Goal: Download file/media

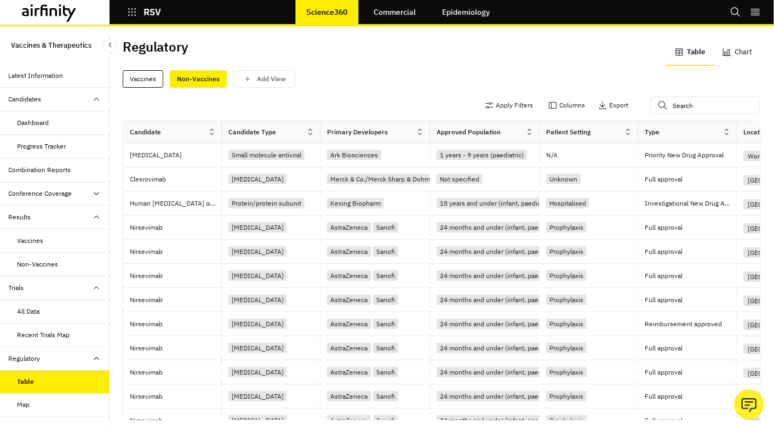
scroll to position [70, 0]
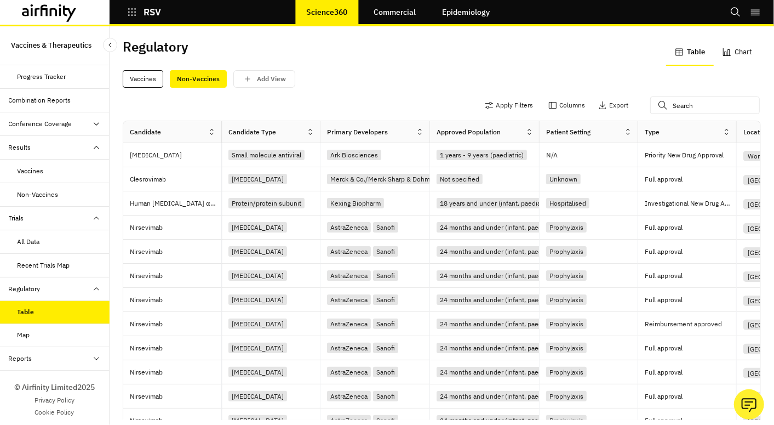
click at [30, 11] on icon at bounding box center [49, 13] width 55 height 18
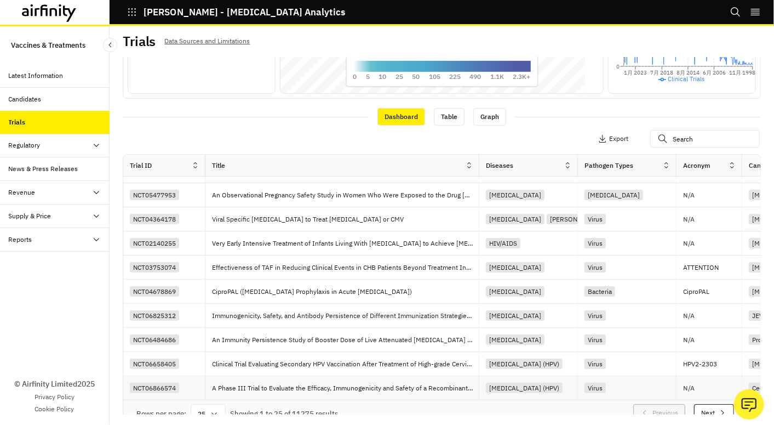
scroll to position [329, 0]
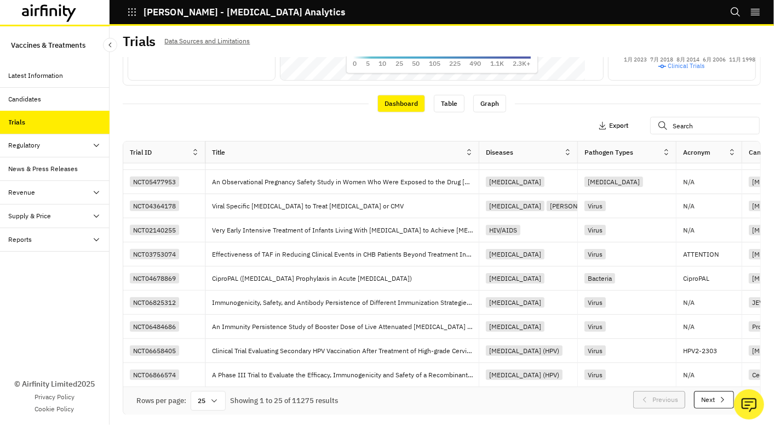
click at [609, 125] on p "Export" at bounding box center [618, 126] width 19 height 8
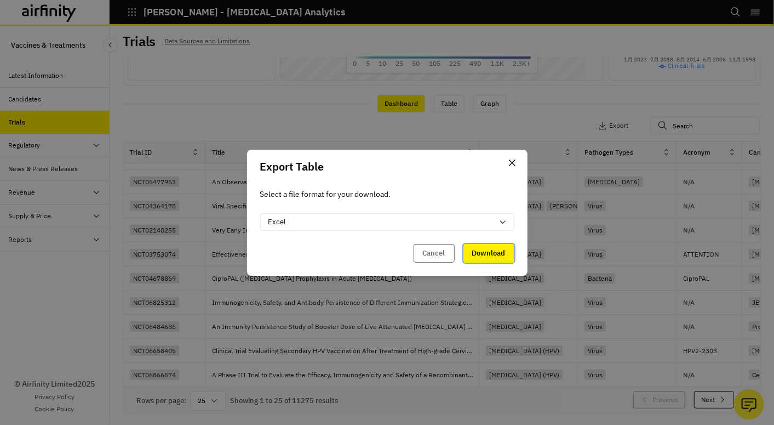
click at [505, 251] on button "Download" at bounding box center [488, 253] width 51 height 19
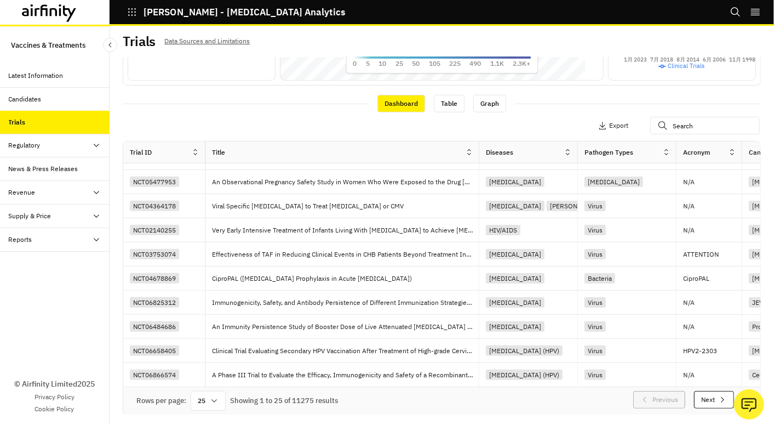
click at [42, 149] on div "Regulatory" at bounding box center [59, 145] width 101 height 10
click at [38, 169] on div "Table" at bounding box center [64, 169] width 92 height 10
